Goal: Task Accomplishment & Management: Use online tool/utility

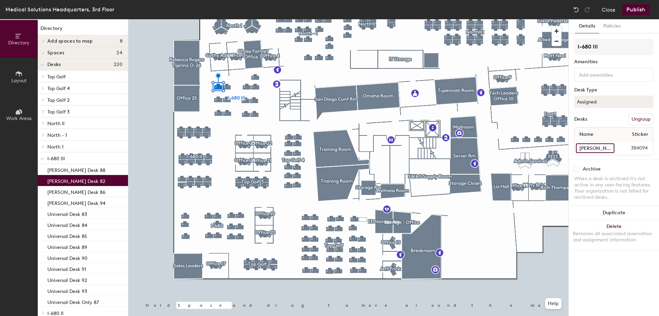
click at [610, 149] on input "[PERSON_NAME] Desk 82" at bounding box center [595, 148] width 38 height 10
click at [595, 129] on span "Name" at bounding box center [586, 134] width 21 height 12
click at [598, 148] on input "[PERSON_NAME] Desk 82" at bounding box center [595, 148] width 38 height 10
click at [604, 148] on input "[PERSON_NAME] Desk 82" at bounding box center [595, 148] width 38 height 10
click at [608, 148] on input "[PERSON_NAME] Desk 82" at bounding box center [595, 148] width 38 height 10
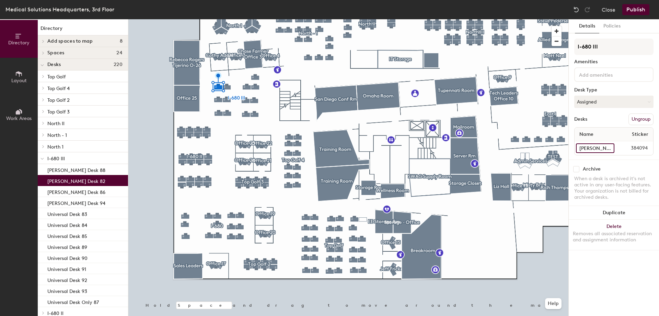
drag, startPoint x: 608, startPoint y: 148, endPoint x: 577, endPoint y: 148, distance: 30.9
click at [577, 148] on input "[PERSON_NAME] Desk 82" at bounding box center [595, 148] width 38 height 10
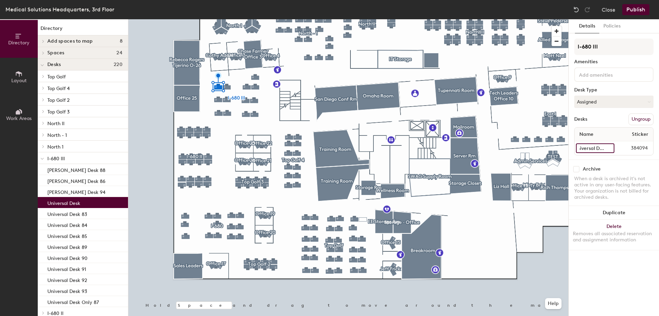
scroll to position [0, 9]
type input "Universal Desk 82"
click at [600, 102] on button "Assigned" at bounding box center [613, 101] width 79 height 12
click at [595, 143] on div "Hoteled" at bounding box center [609, 143] width 69 height 10
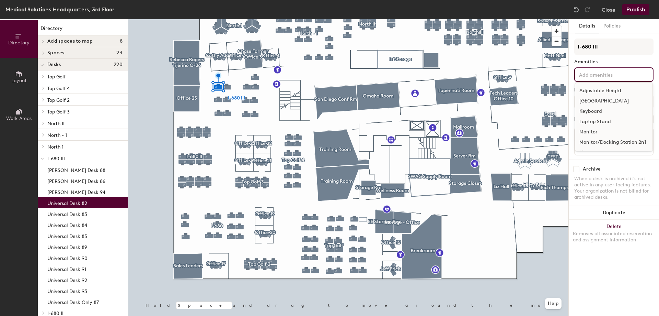
click at [599, 74] on input at bounding box center [609, 74] width 62 height 8
click at [606, 88] on div "Adjustable Height" at bounding box center [613, 90] width 77 height 10
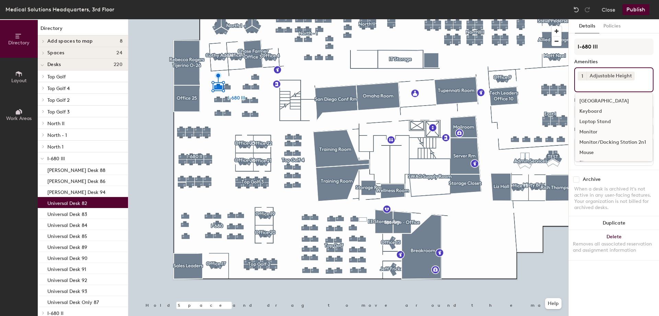
click at [602, 88] on input at bounding box center [609, 84] width 62 height 8
click at [593, 101] on div "[GEOGRAPHIC_DATA]" at bounding box center [613, 101] width 77 height 10
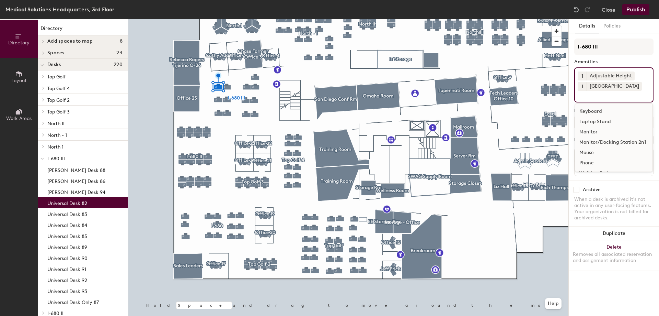
click at [593, 109] on div "Keyboard" at bounding box center [613, 111] width 77 height 10
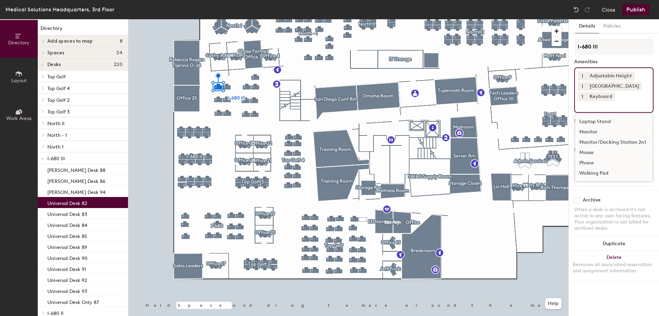
click at [591, 130] on div "Monitor" at bounding box center [613, 132] width 77 height 10
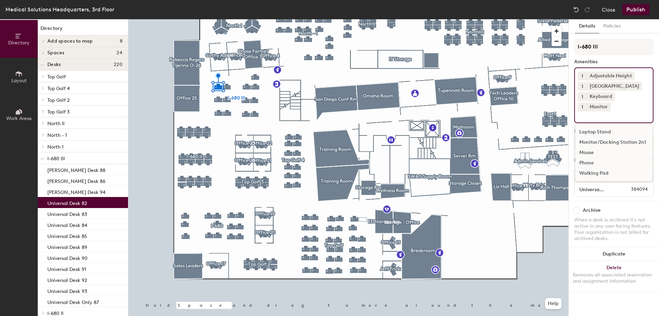
click at [583, 103] on span "1" at bounding box center [583, 106] width 2 height 7
click at [587, 111] on div "2" at bounding box center [582, 115] width 9 height 9
click at [589, 147] on div "Mouse" at bounding box center [613, 152] width 77 height 10
click at [612, 210] on div "Archive" at bounding box center [613, 210] width 79 height 6
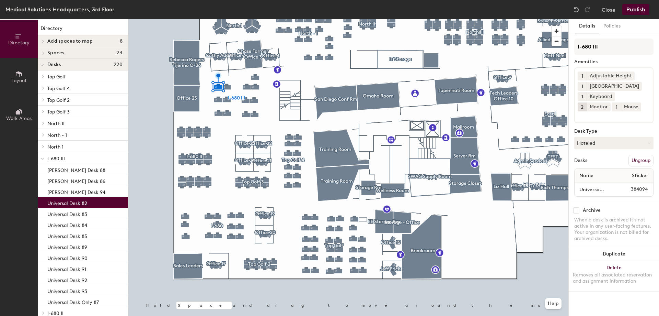
click at [634, 8] on button "Publish" at bounding box center [635, 9] width 27 height 11
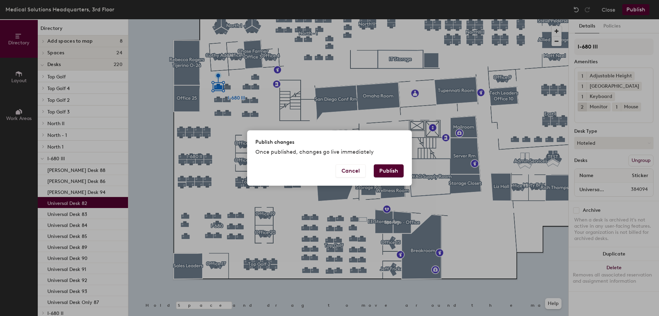
click at [392, 171] on button "Publish" at bounding box center [389, 170] width 30 height 13
